Goal: Obtain resource: Download file/media

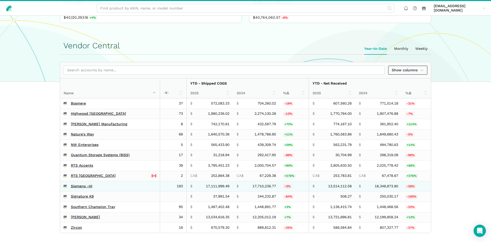
scroll to position [78, 0]
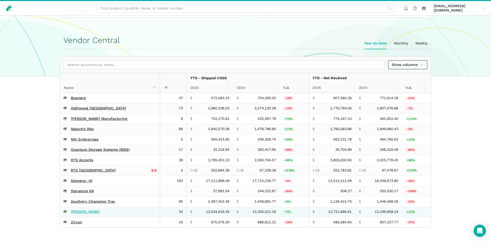
click at [82, 211] on link "[PERSON_NAME]" at bounding box center [85, 212] width 29 height 5
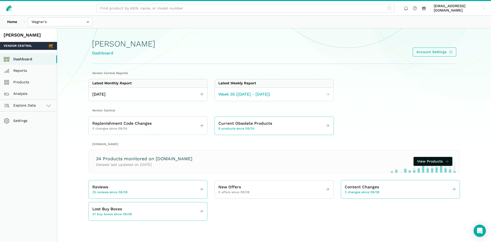
click at [239, 92] on span "Week 35 ([DATE] - [DATE])" at bounding box center [245, 94] width 52 height 6
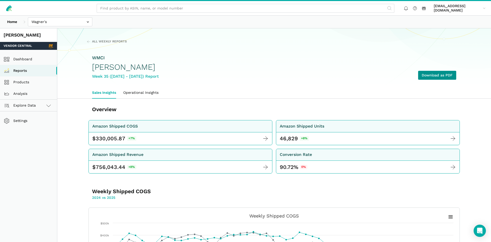
click at [441, 74] on link "Download as PDF" at bounding box center [437, 75] width 38 height 9
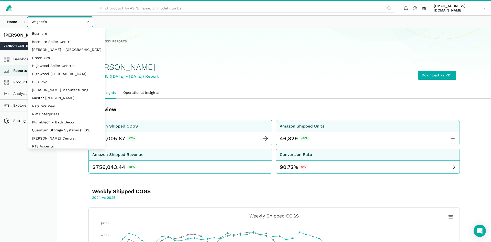
click at [62, 21] on input "text" at bounding box center [60, 21] width 64 height 9
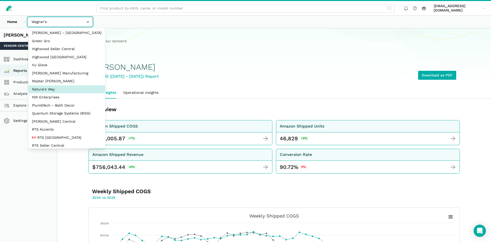
scroll to position [25, 0]
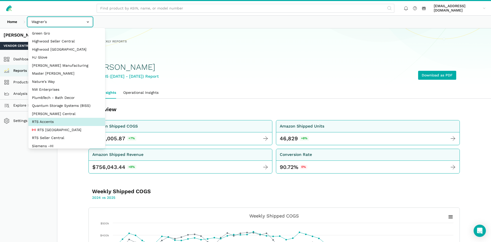
select select "DPHNLGULfjdmZCda3GrCfans"
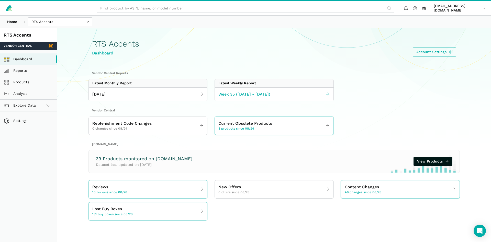
click at [229, 93] on span "Week 35 (08.24 - 08.30.25)" at bounding box center [245, 94] width 52 height 6
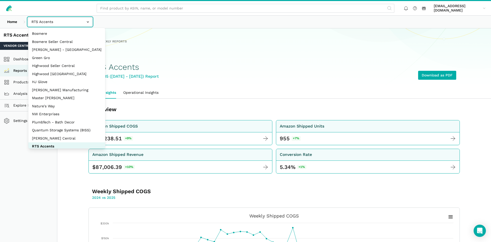
click at [34, 23] on input "text" at bounding box center [60, 21] width 64 height 9
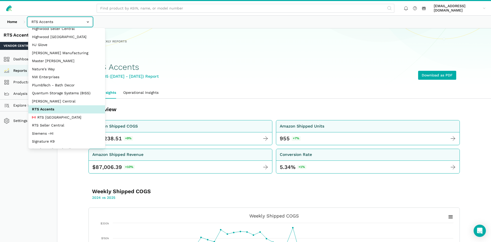
scroll to position [68, 0]
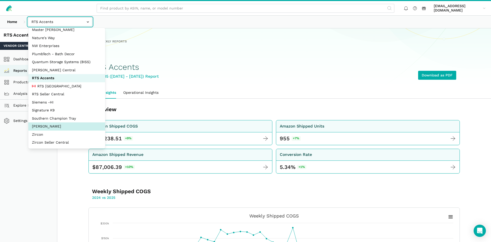
select select "5moWWUoXWPPauPLKpEqKhGJ3"
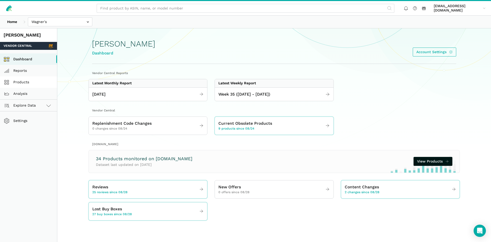
click at [28, 82] on link "Products" at bounding box center [28, 83] width 57 height 12
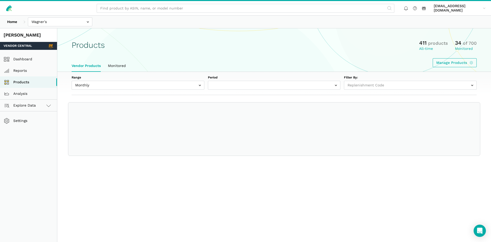
select select
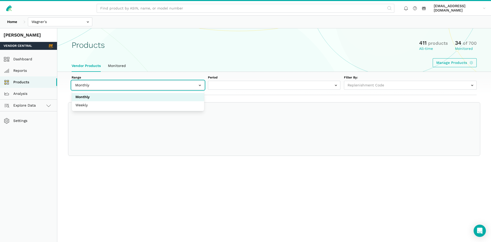
click at [81, 88] on input "text" at bounding box center [138, 85] width 133 height 9
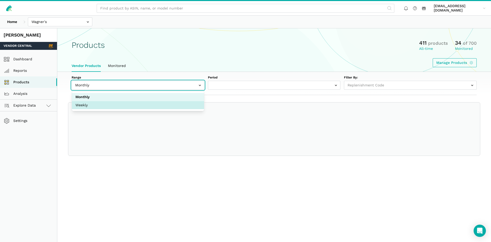
select select "Weekly"
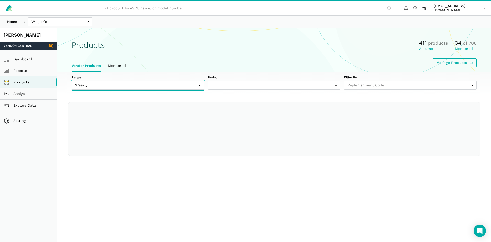
select select "Weekly|[DATE]"
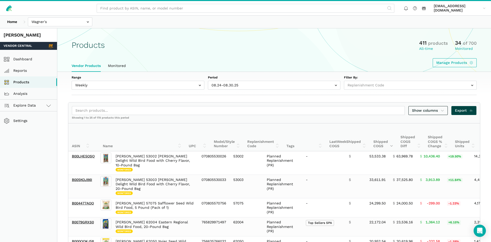
click at [464, 109] on span "Export" at bounding box center [464, 110] width 18 height 5
